Goal: Information Seeking & Learning: Learn about a topic

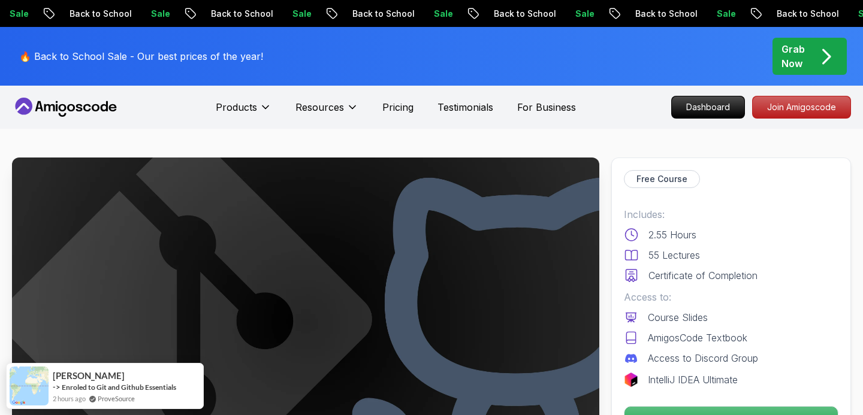
click at [803, 71] on span "pre-order" at bounding box center [810, 56] width 74 height 37
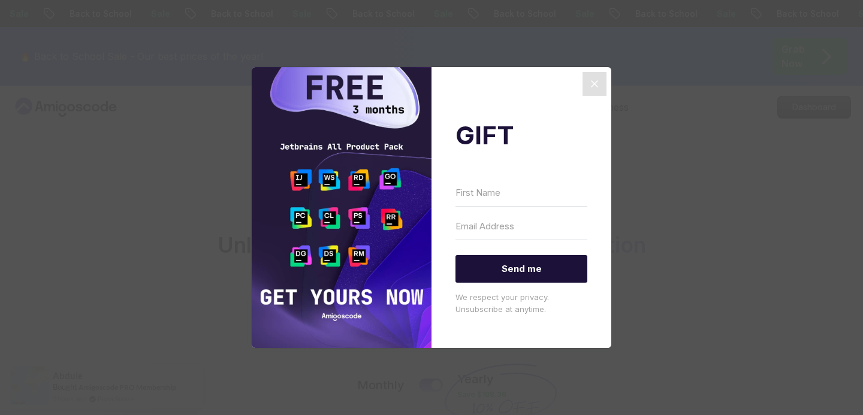
click at [594, 86] on icon "Close" at bounding box center [594, 84] width 14 height 14
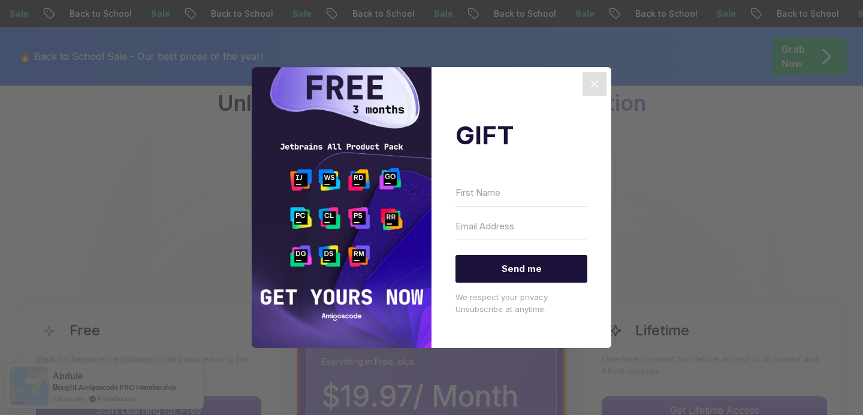
scroll to position [149, 0]
click at [597, 83] on icon "Close" at bounding box center [594, 84] width 14 height 14
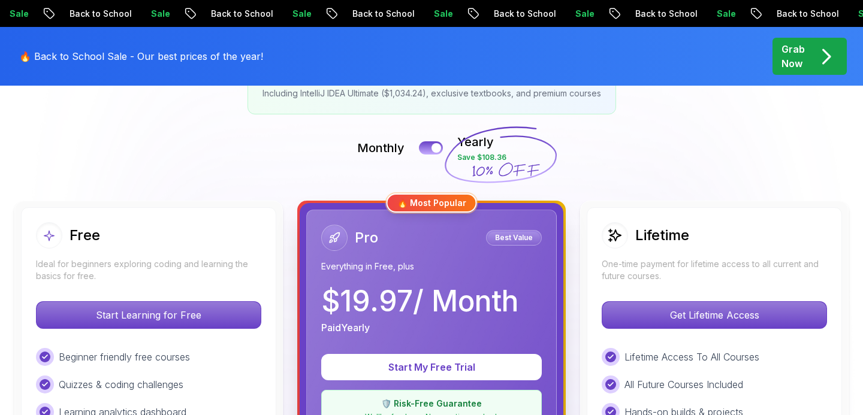
scroll to position [167, 0]
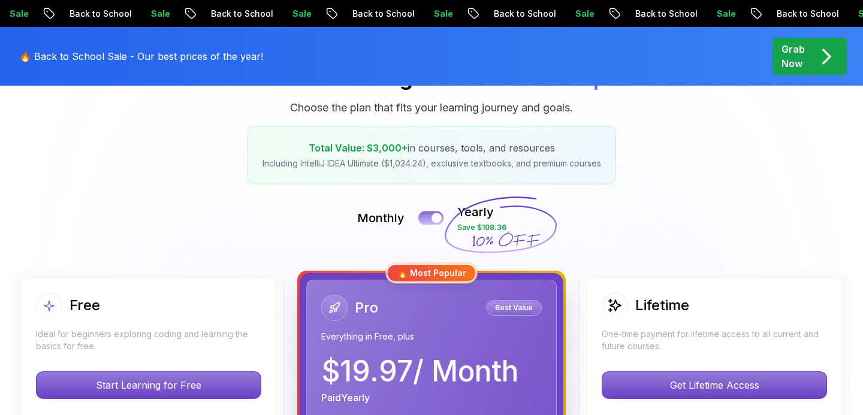
click at [429, 219] on button at bounding box center [430, 218] width 25 height 14
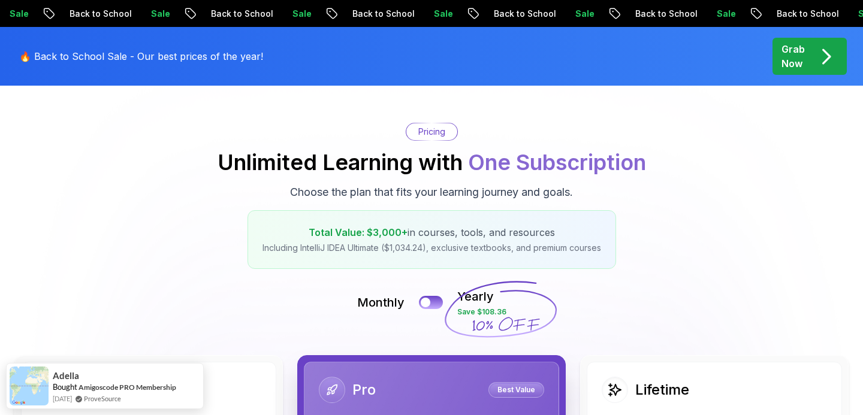
scroll to position [0, 0]
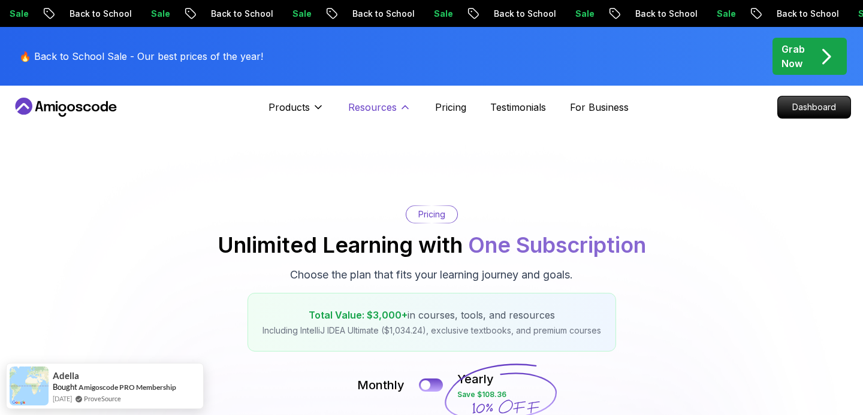
click at [378, 110] on p "Resources" at bounding box center [372, 107] width 49 height 14
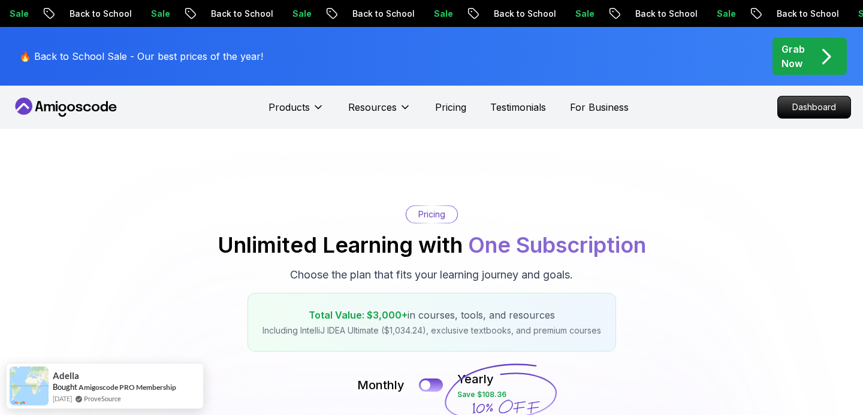
click at [93, 105] on icon at bounding box center [96, 107] width 8 height 7
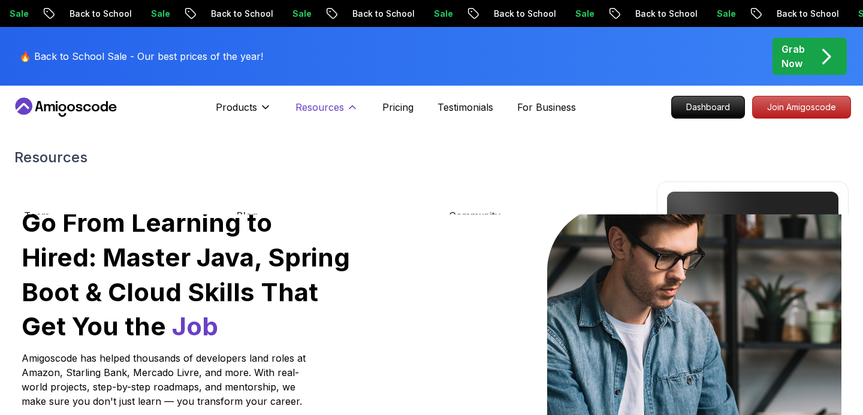
click at [319, 109] on p "Resources" at bounding box center [319, 107] width 49 height 14
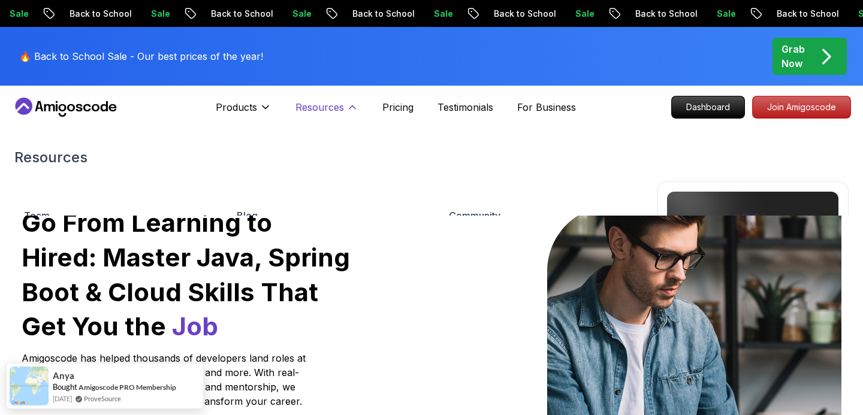
click at [330, 112] on p "Resources" at bounding box center [319, 107] width 49 height 14
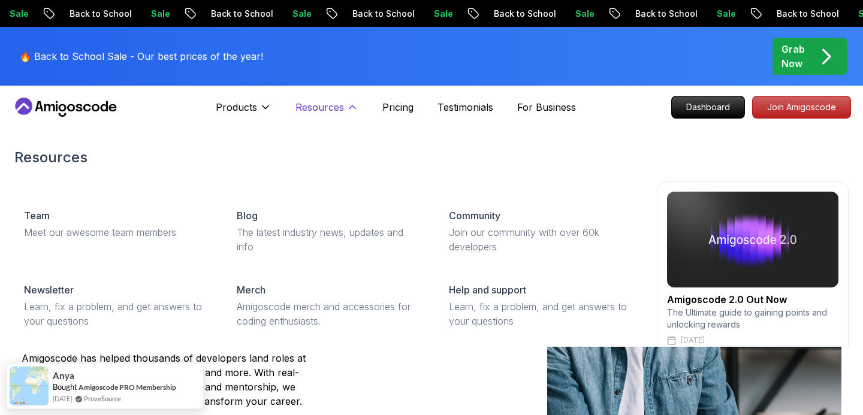
click at [352, 107] on icon at bounding box center [352, 107] width 6 height 3
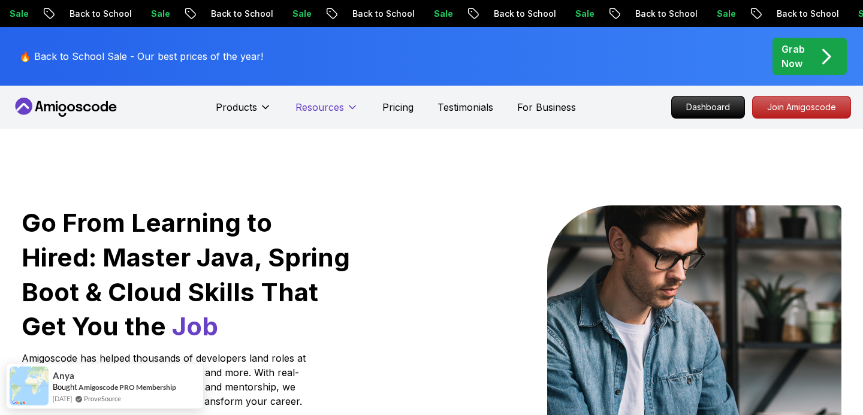
click at [352, 108] on icon at bounding box center [352, 107] width 12 height 12
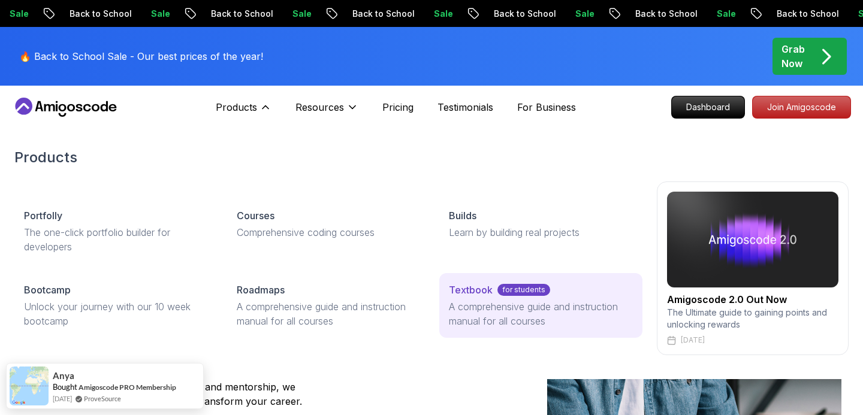
click at [477, 312] on p "A comprehensive guide and instruction manual for all courses" at bounding box center [541, 314] width 184 height 29
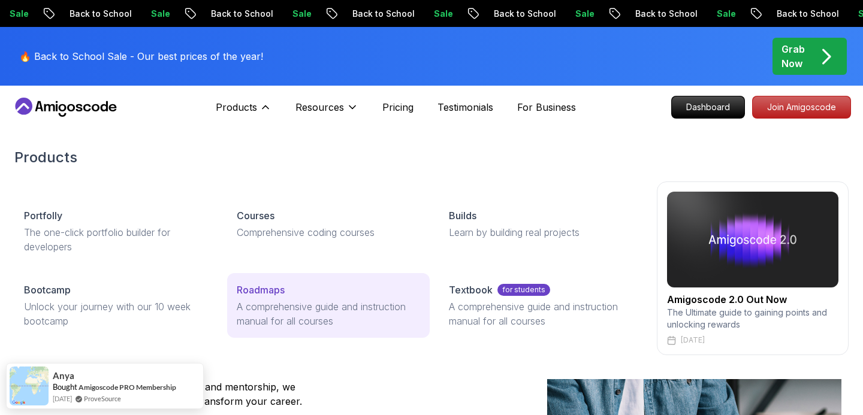
click at [295, 306] on p "A comprehensive guide and instruction manual for all courses" at bounding box center [329, 314] width 184 height 29
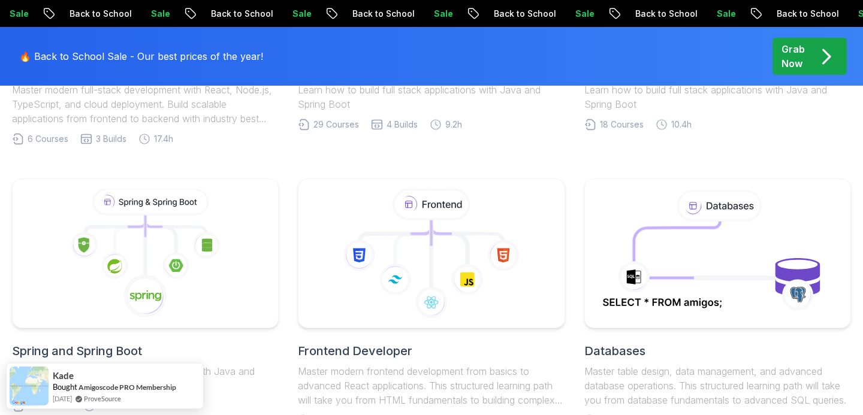
scroll to position [497, 0]
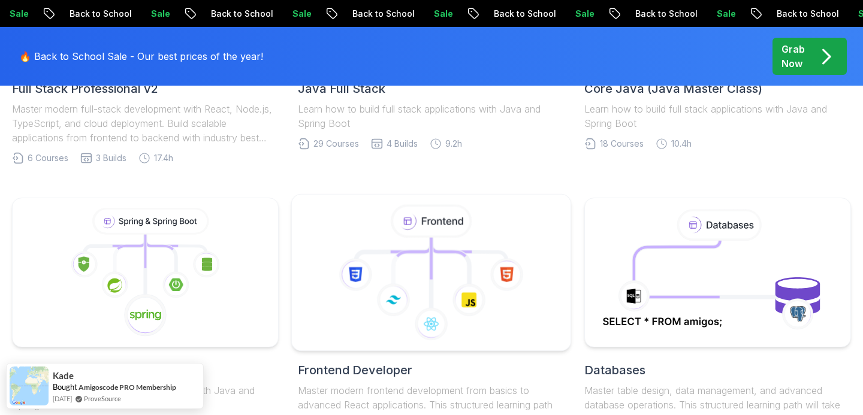
click at [366, 281] on icon at bounding box center [356, 275] width 34 height 34
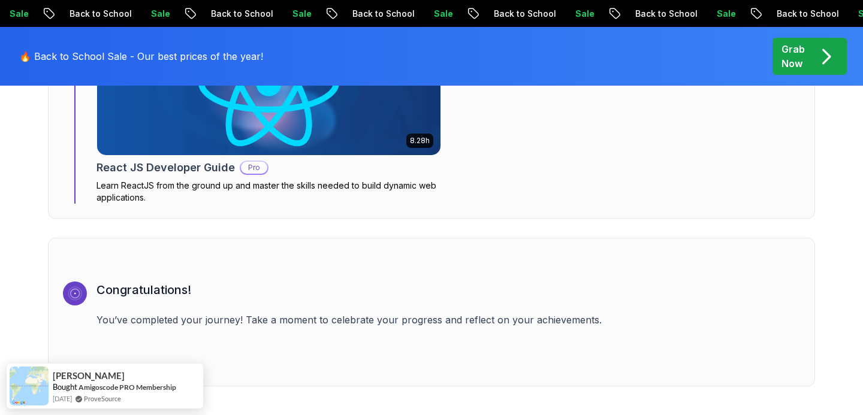
scroll to position [3301, 0]
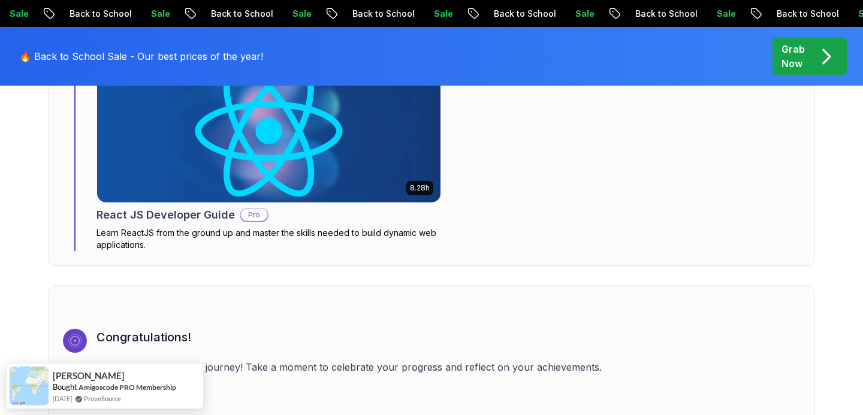
click at [392, 140] on img at bounding box center [269, 131] width 361 height 150
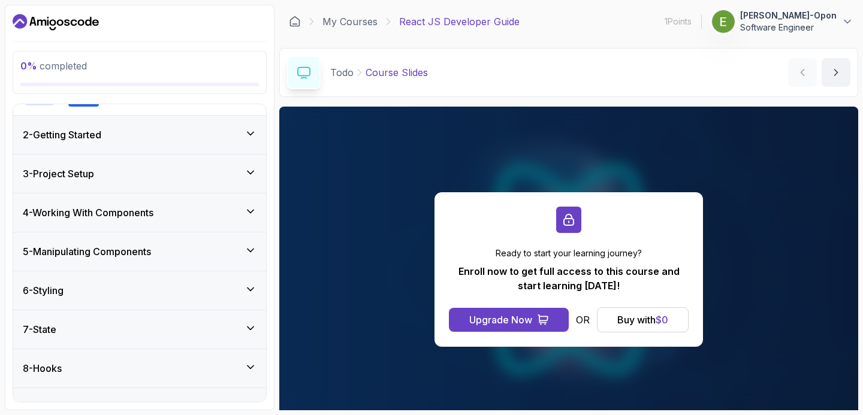
scroll to position [250, 0]
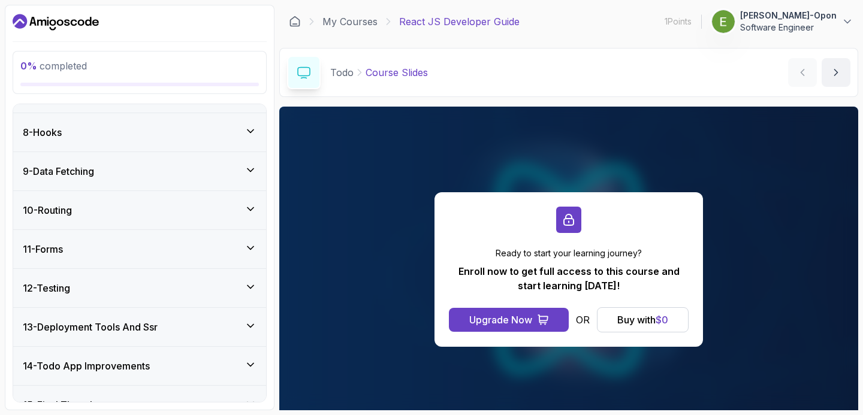
click at [222, 251] on div "11 - Forms" at bounding box center [140, 249] width 234 height 14
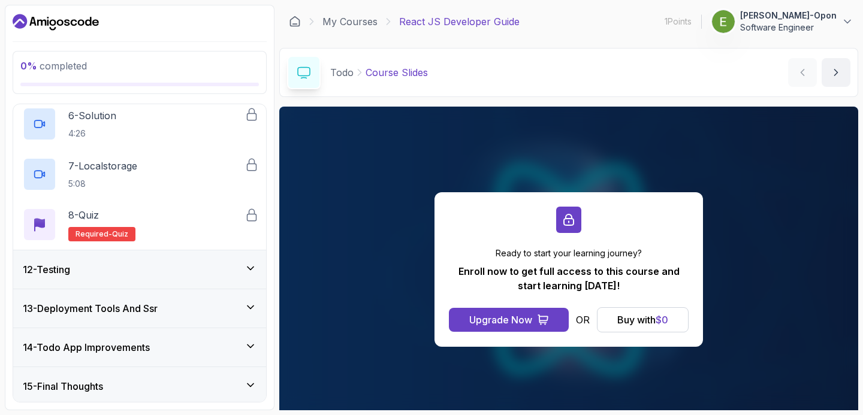
scroll to position [689, 0]
